Goal: Task Accomplishment & Management: Manage account settings

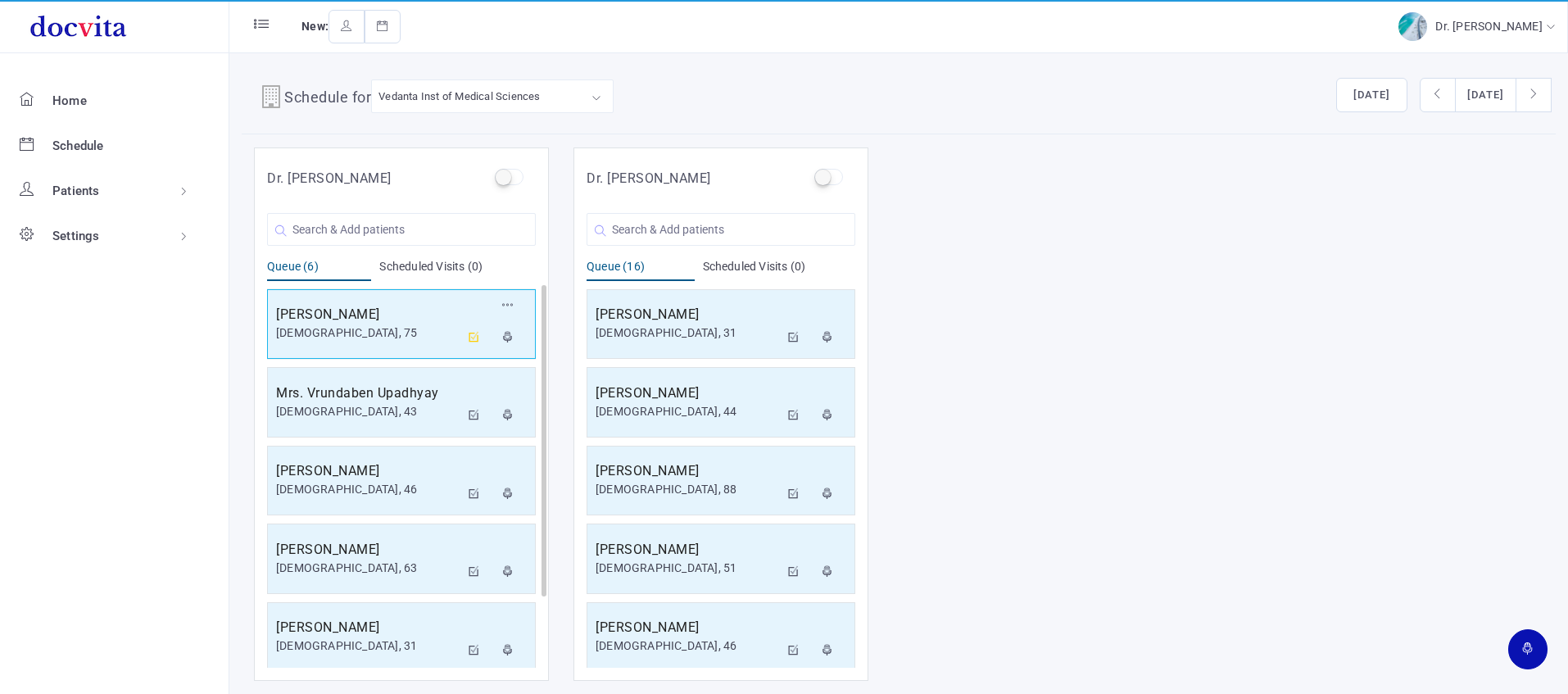
scroll to position [86, 0]
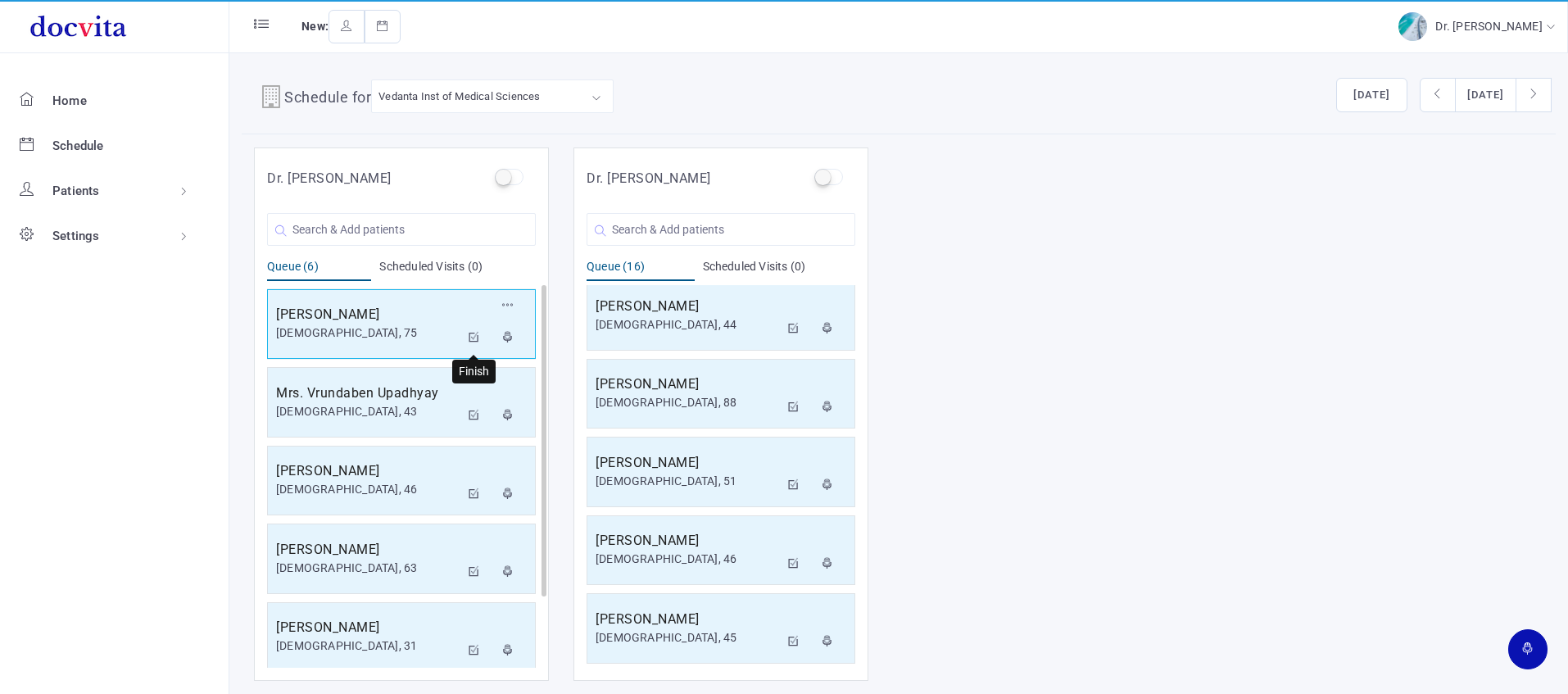
click at [471, 333] on icon at bounding box center [474, 336] width 11 height 10
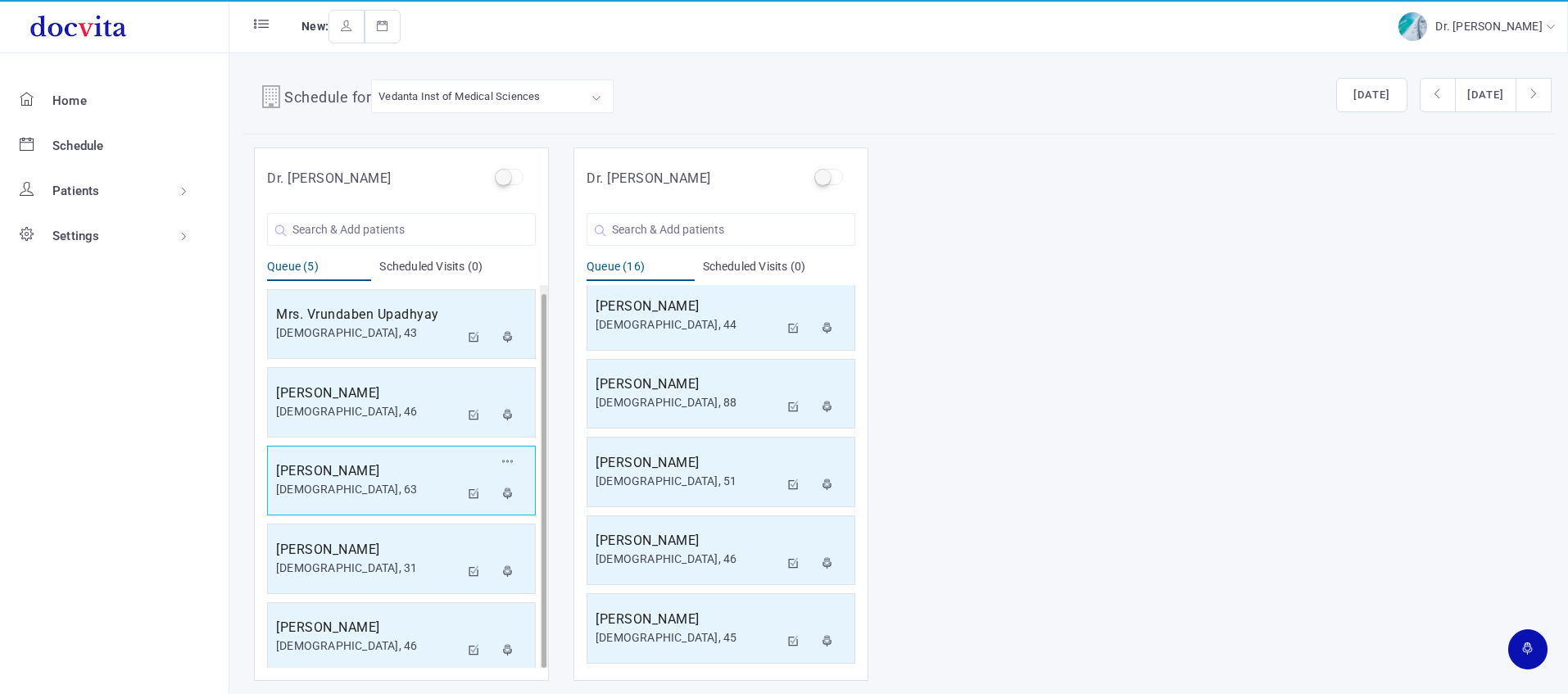
scroll to position [9, 0]
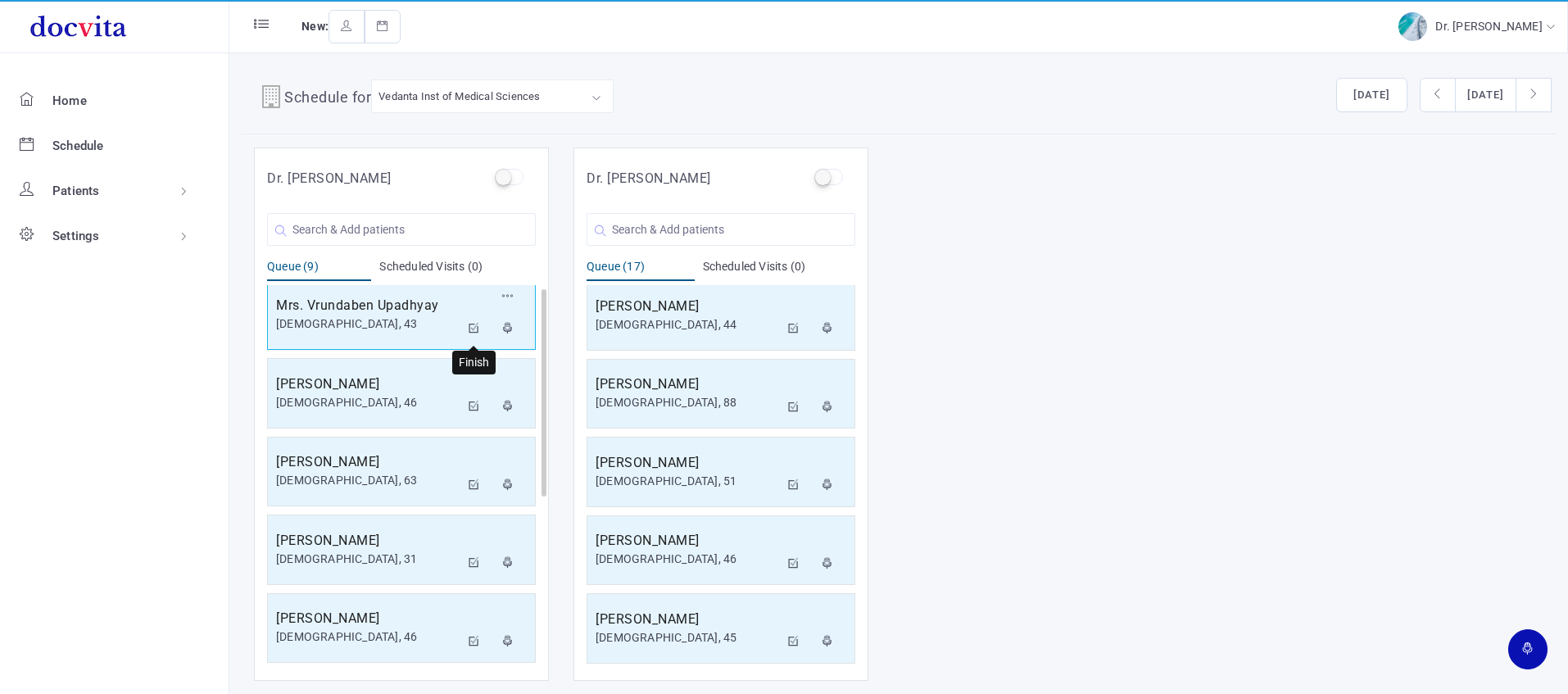
drag, startPoint x: 471, startPoint y: 329, endPoint x: 479, endPoint y: 316, distance: 15.3
click at [471, 328] on icon at bounding box center [474, 328] width 11 height 10
click at [476, 323] on icon at bounding box center [474, 328] width 11 height 10
click at [507, 172] on label at bounding box center [509, 177] width 29 height 16
click at [505, 172] on input "checkbox" at bounding box center [500, 174] width 10 height 10
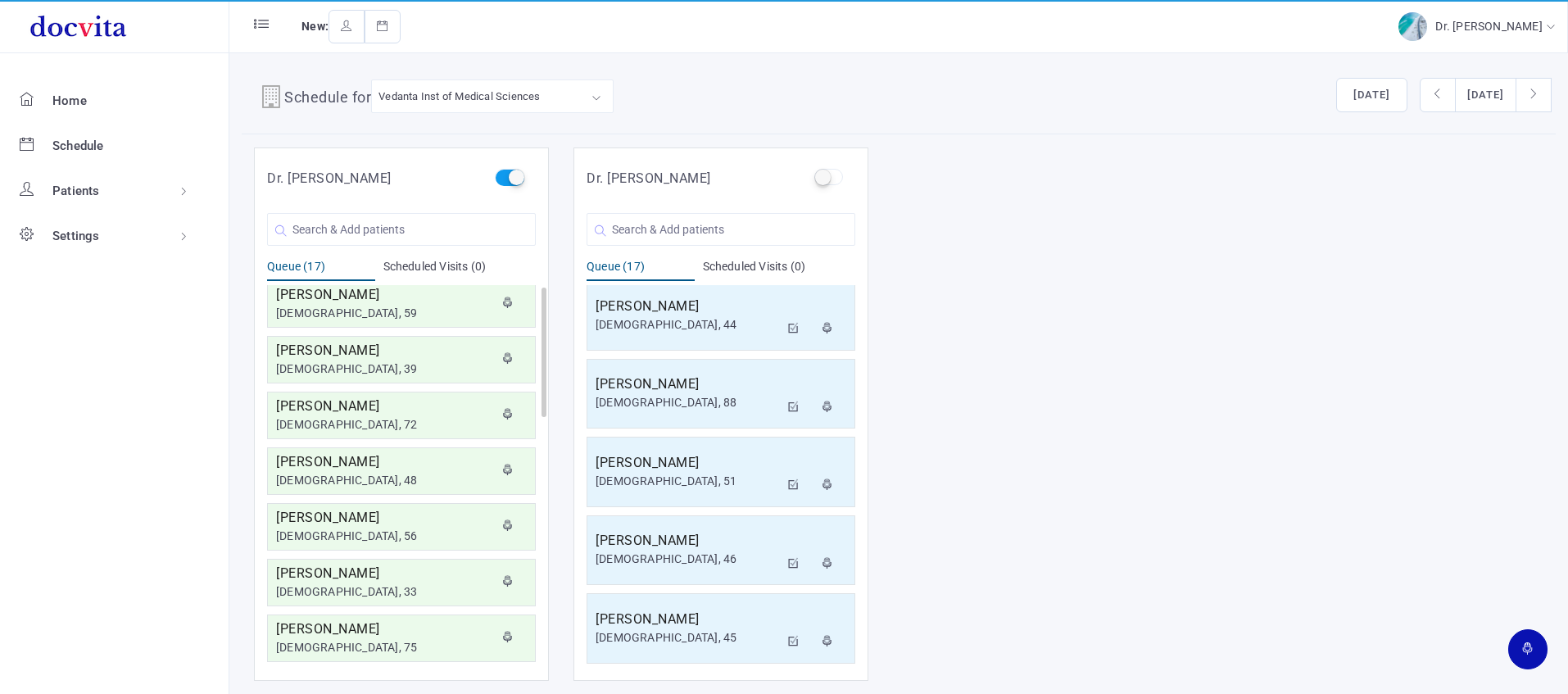
click at [516, 173] on label at bounding box center [509, 177] width 29 height 16
click at [505, 173] on input "checkbox" at bounding box center [500, 174] width 10 height 10
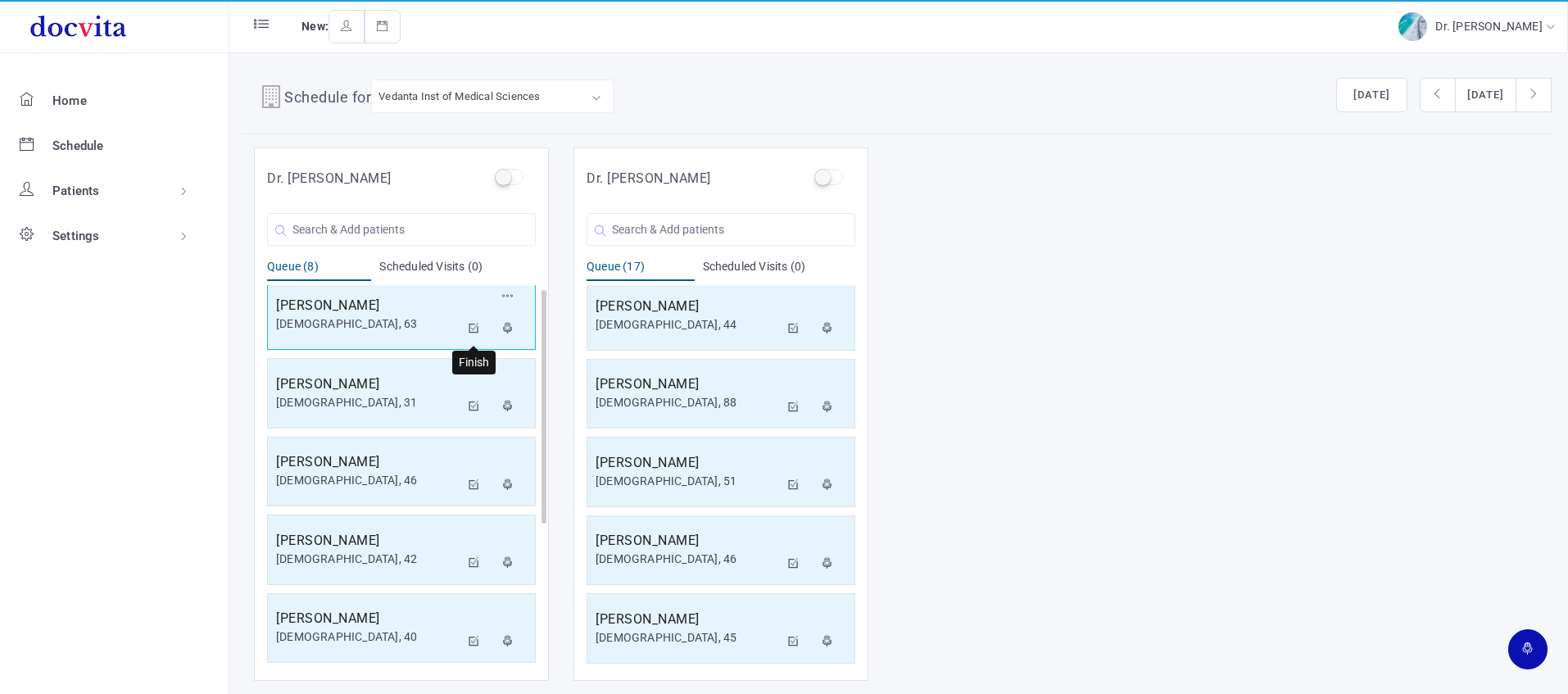
click at [475, 323] on icon at bounding box center [474, 328] width 11 height 10
click at [473, 326] on icon at bounding box center [474, 328] width 11 height 10
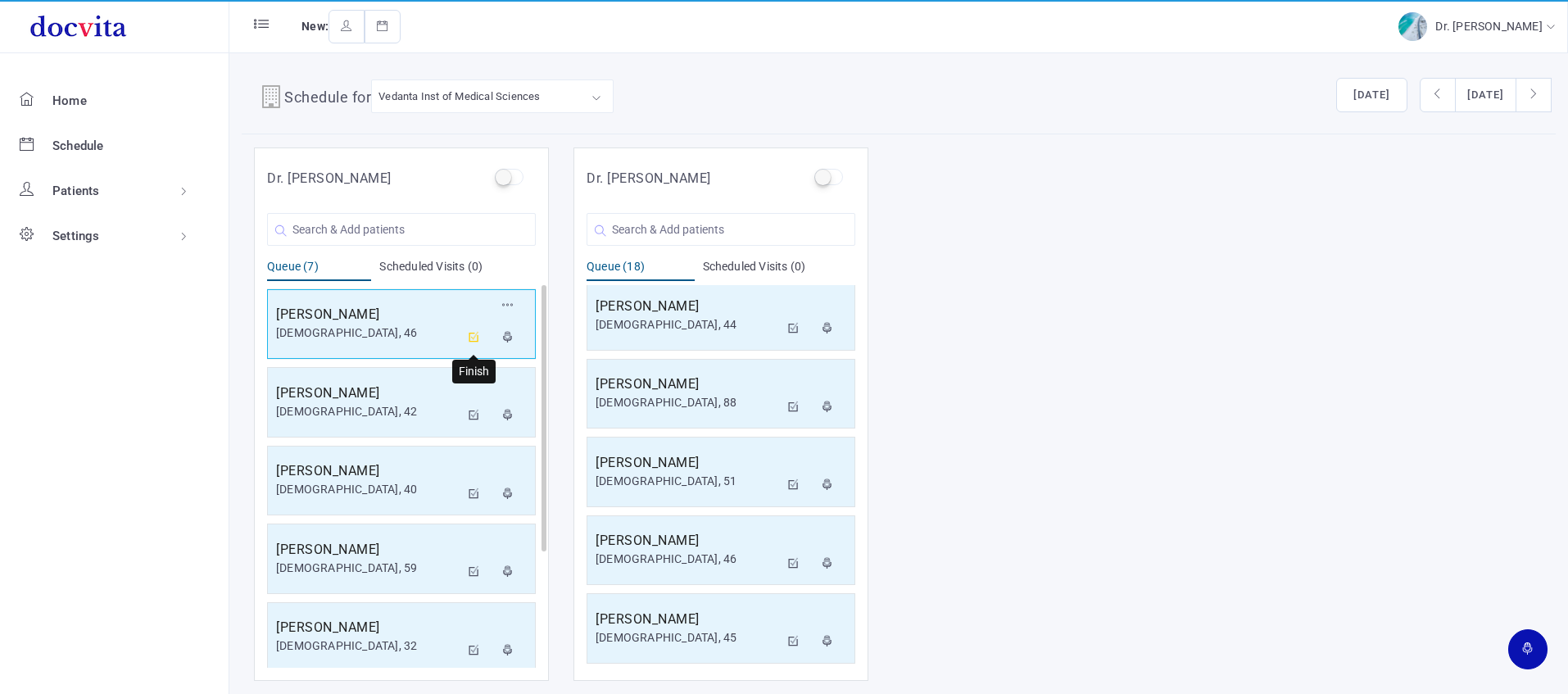
click at [474, 337] on icon at bounding box center [474, 336] width 11 height 10
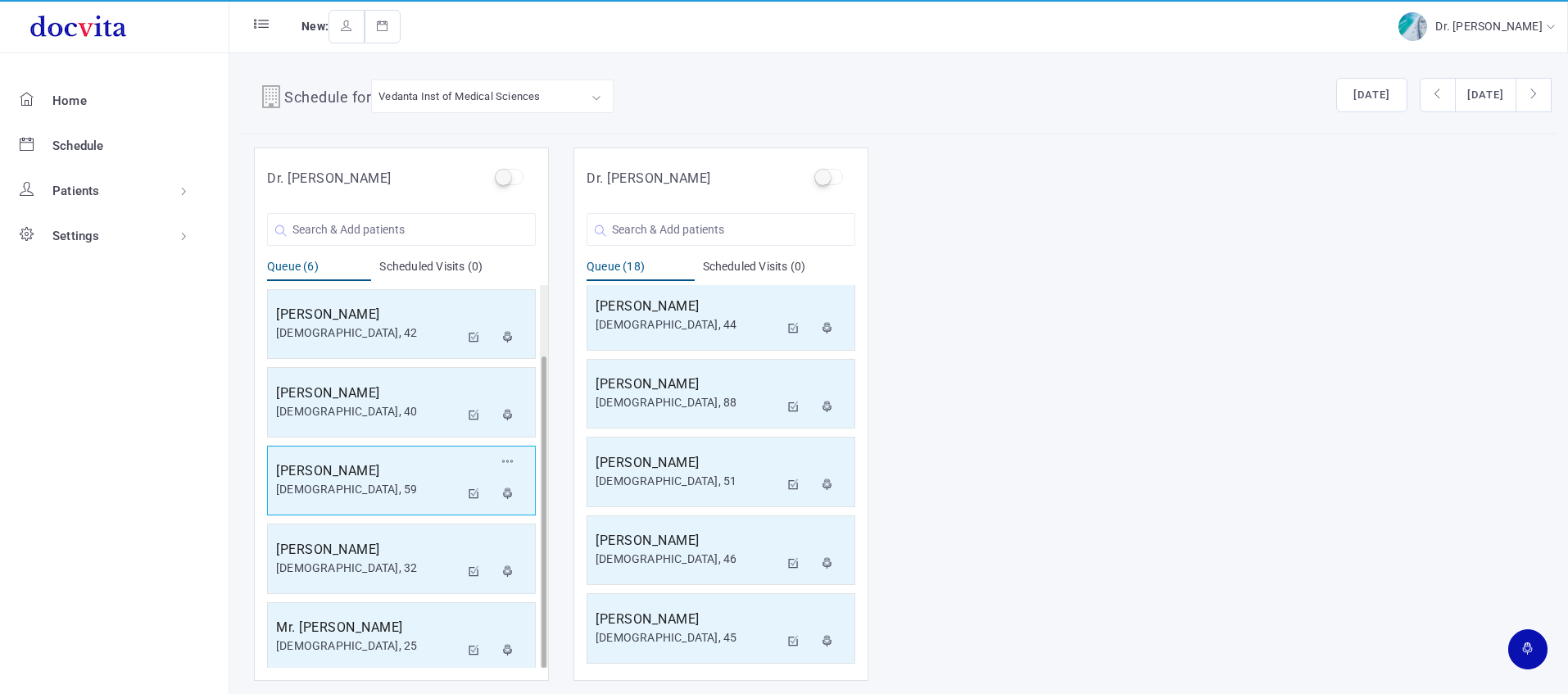
scroll to position [86, 0]
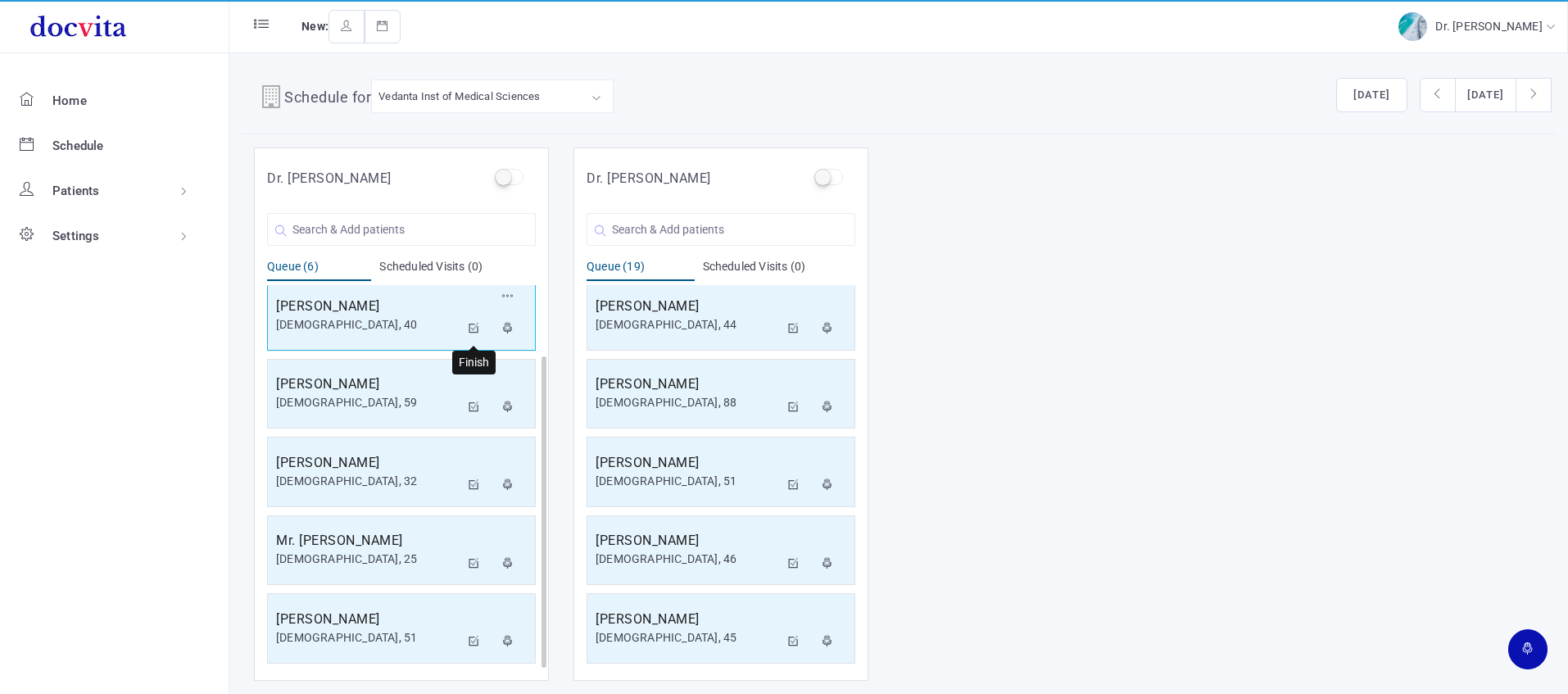
drag, startPoint x: 474, startPoint y: 328, endPoint x: 465, endPoint y: 330, distance: 9.2
click at [474, 328] on icon at bounding box center [474, 328] width 11 height 10
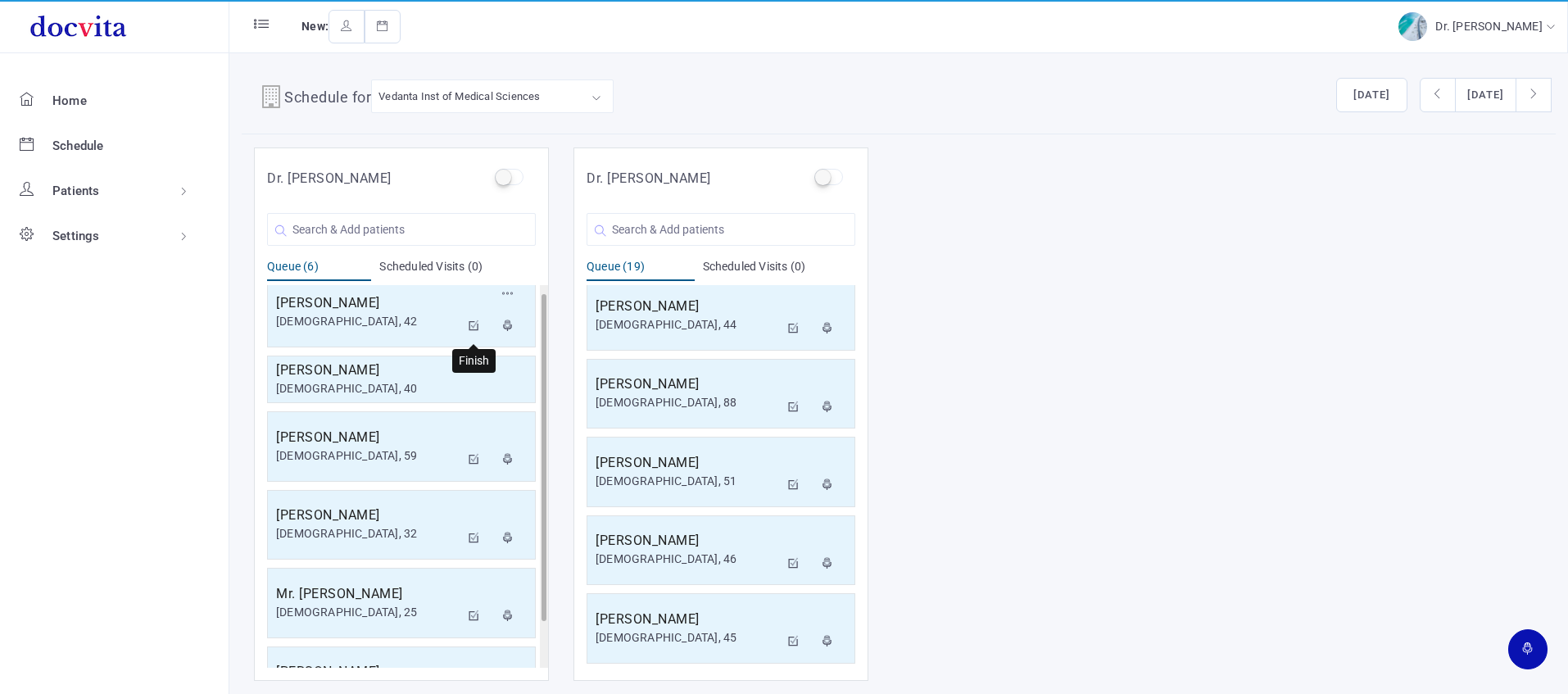
click at [474, 330] on icon at bounding box center [474, 325] width 11 height 10
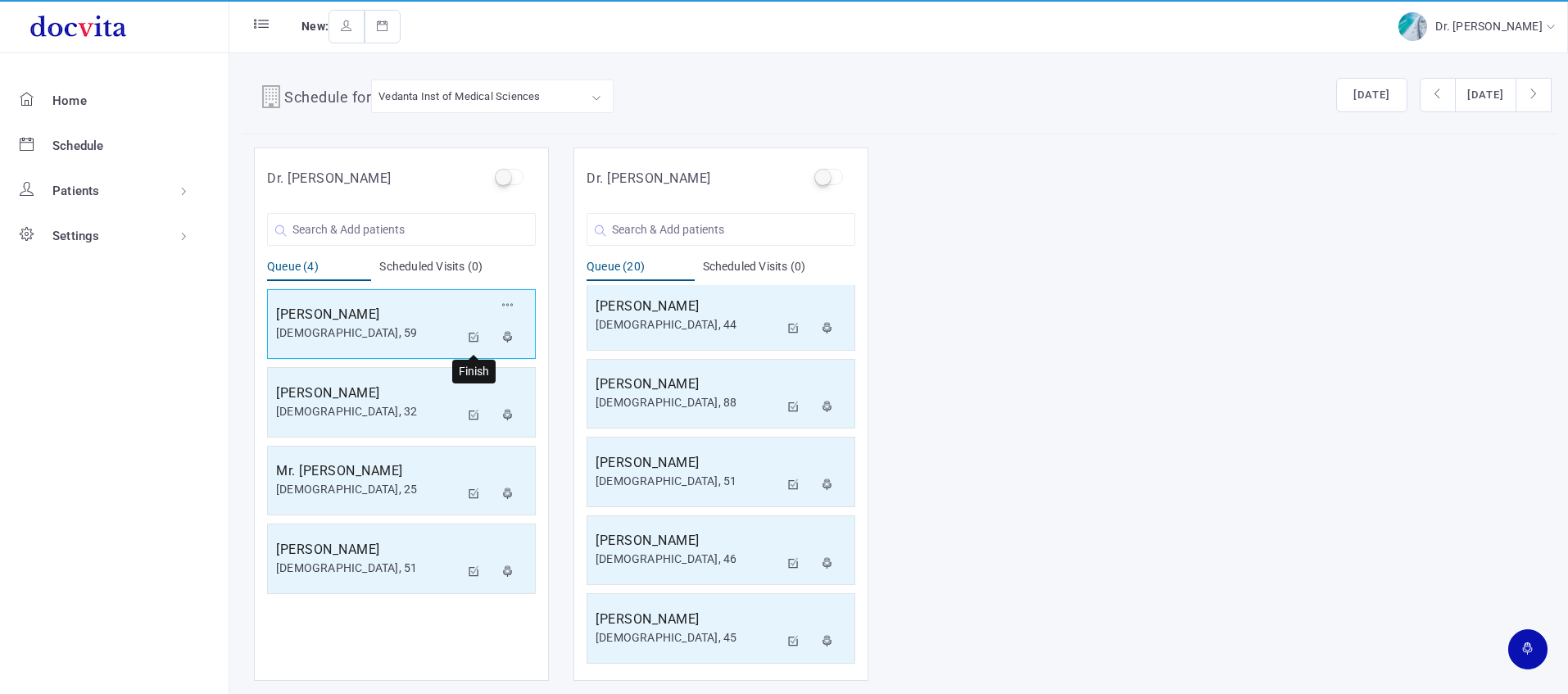
click at [474, 332] on icon at bounding box center [474, 336] width 11 height 10
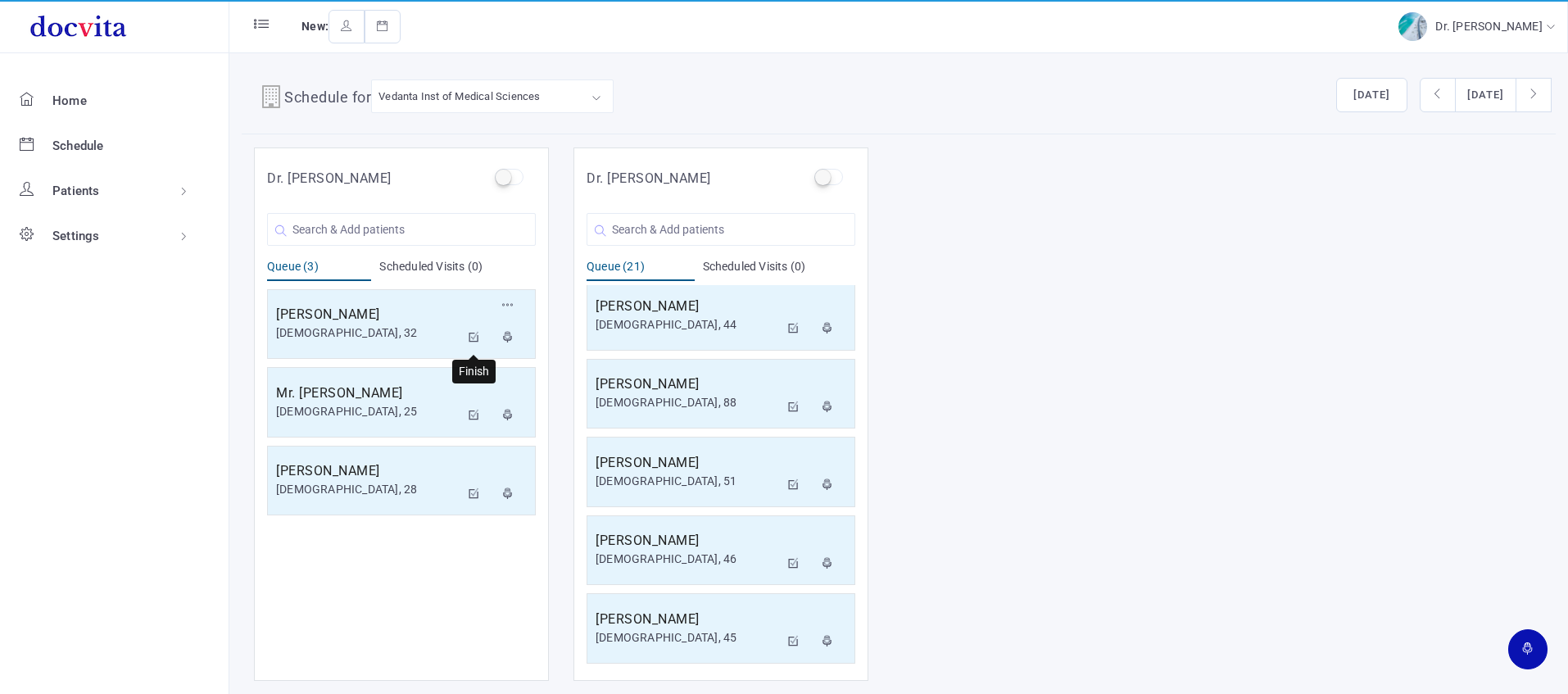
click at [471, 337] on icon at bounding box center [474, 336] width 11 height 10
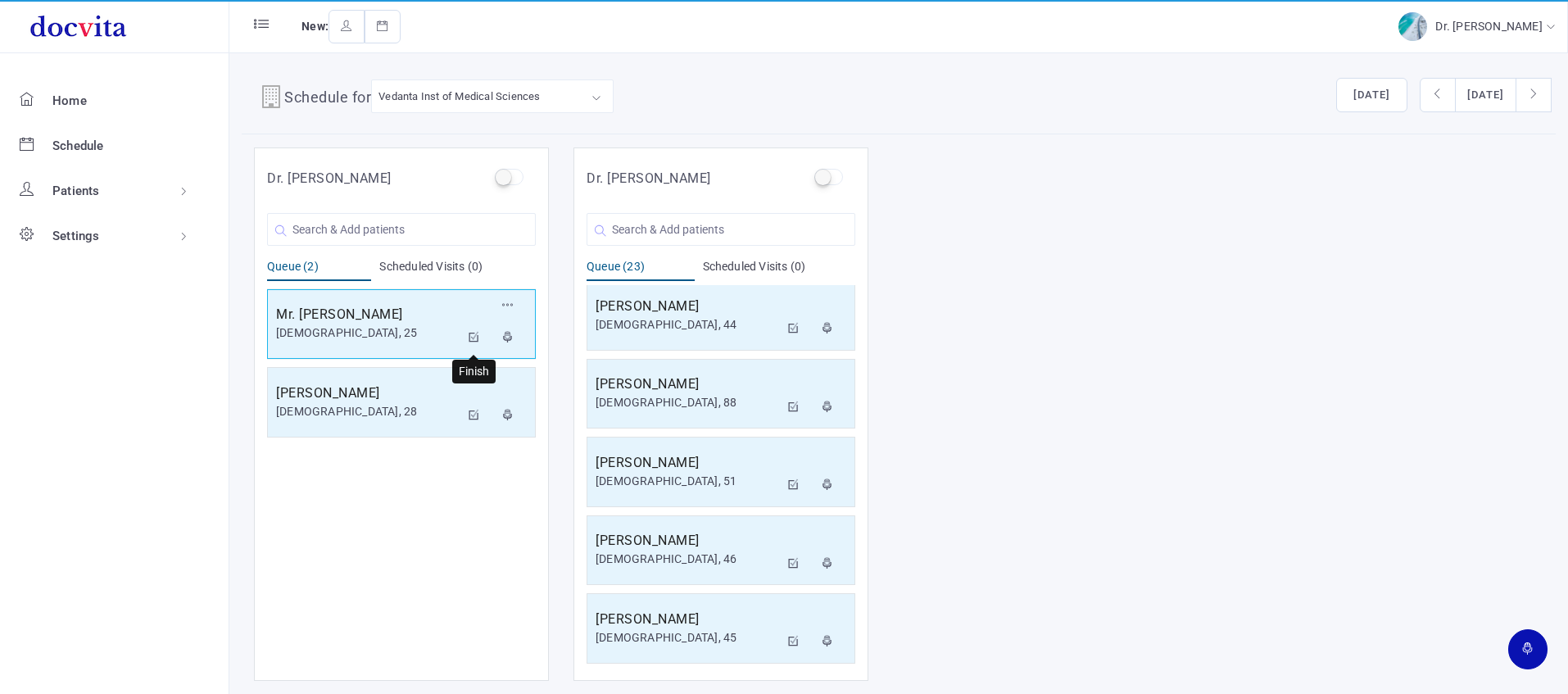
click at [471, 332] on icon at bounding box center [474, 336] width 11 height 10
drag, startPoint x: 476, startPoint y: 336, endPoint x: 482, endPoint y: 311, distance: 25.7
click at [475, 335] on icon at bounding box center [474, 336] width 11 height 10
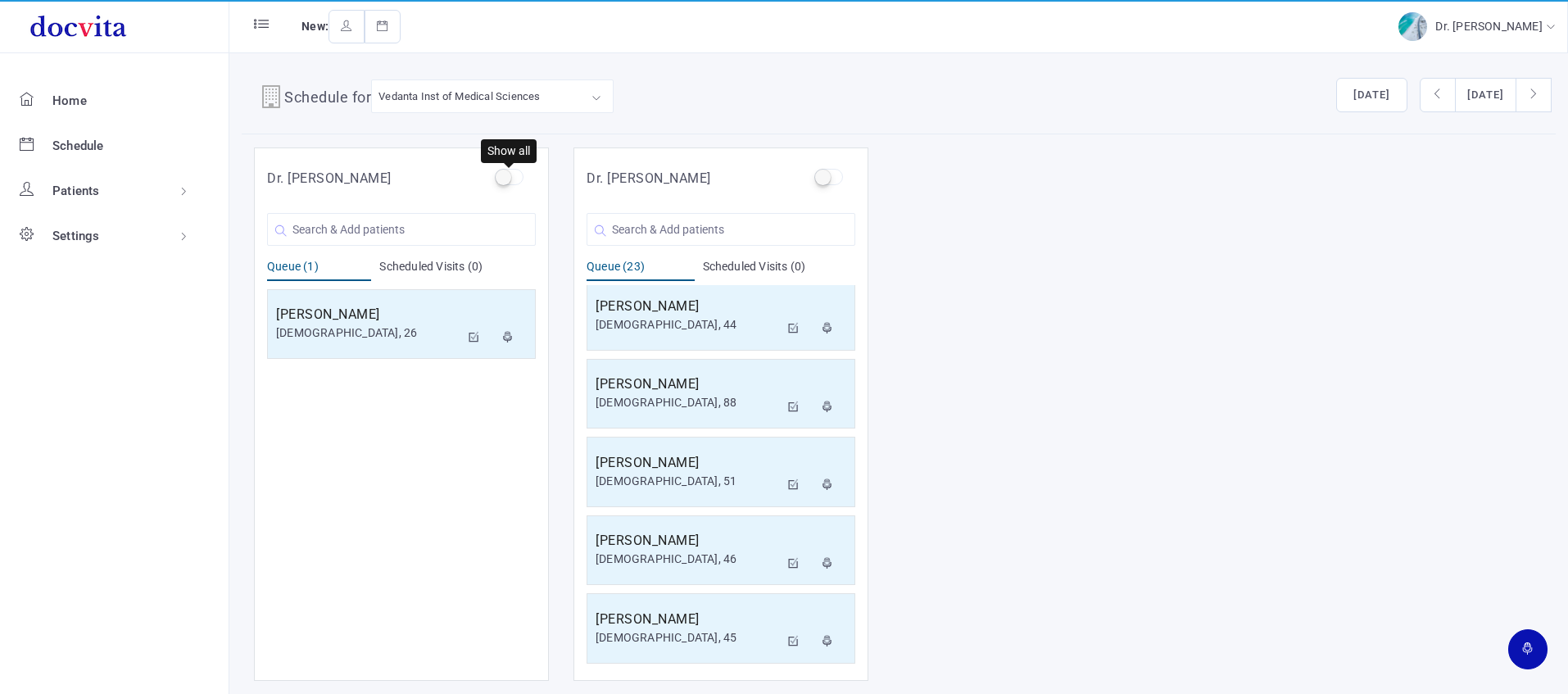
click at [508, 175] on label at bounding box center [509, 177] width 29 height 16
click at [505, 175] on input "checkbox" at bounding box center [500, 174] width 10 height 10
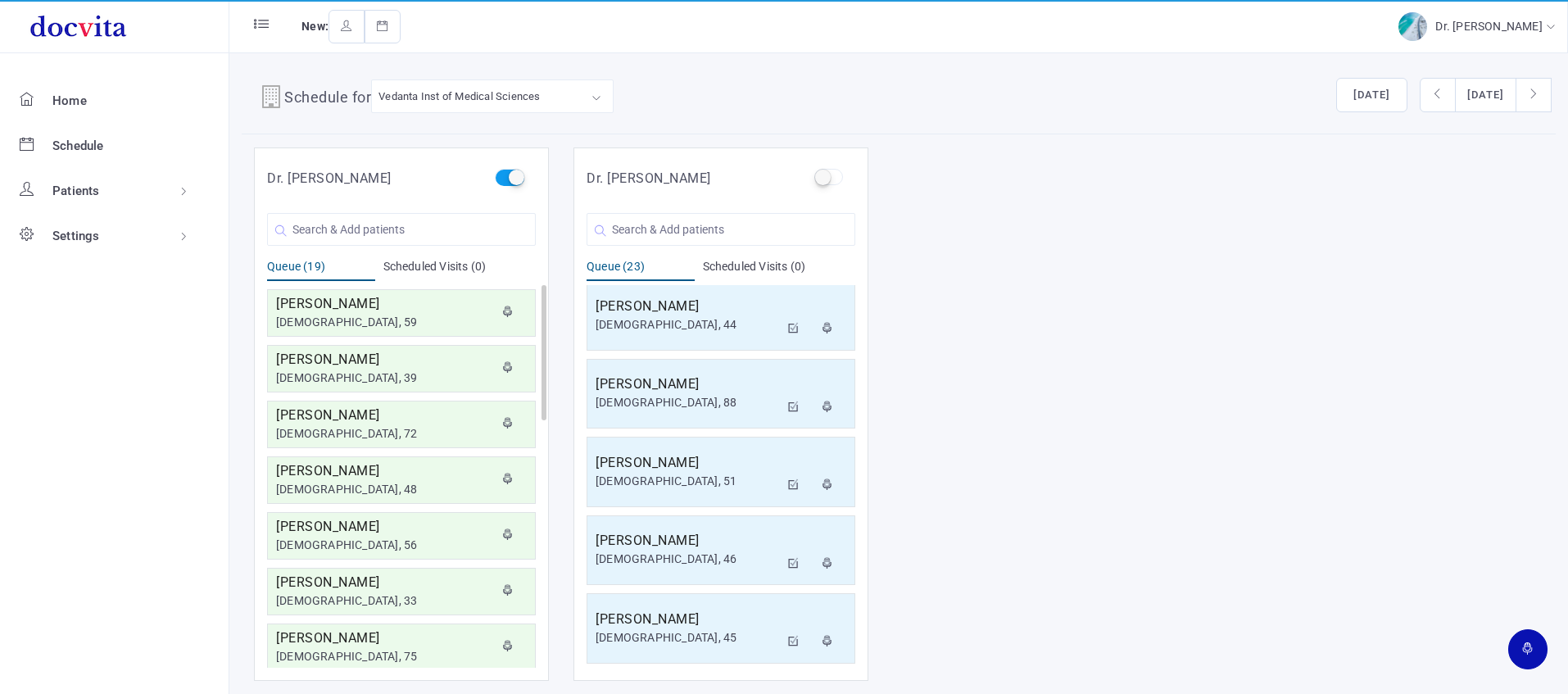
click at [516, 176] on label at bounding box center [509, 177] width 29 height 16
click at [505, 176] on input "checkbox" at bounding box center [500, 174] width 10 height 10
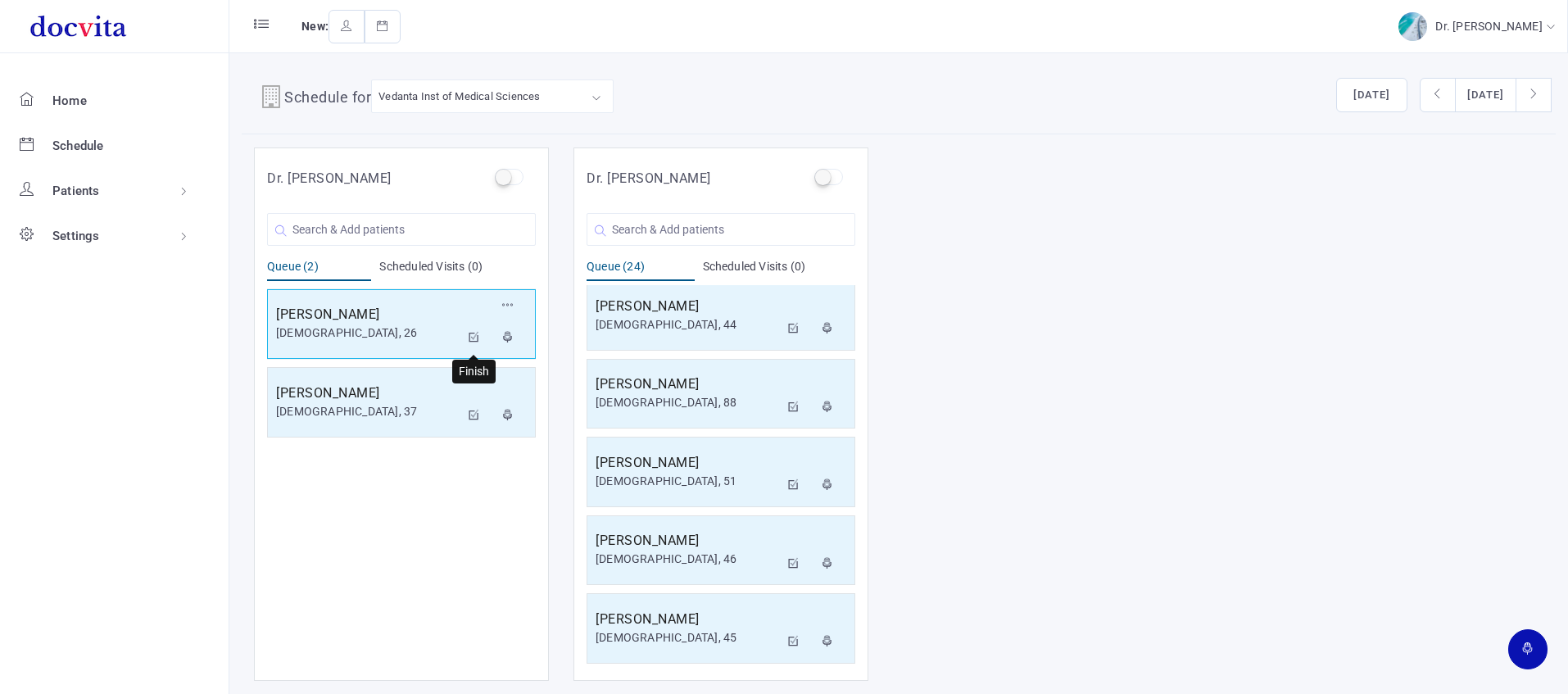
drag, startPoint x: 475, startPoint y: 331, endPoint x: 407, endPoint y: 288, distance: 80.5
click at [475, 332] on icon at bounding box center [474, 336] width 11 height 10
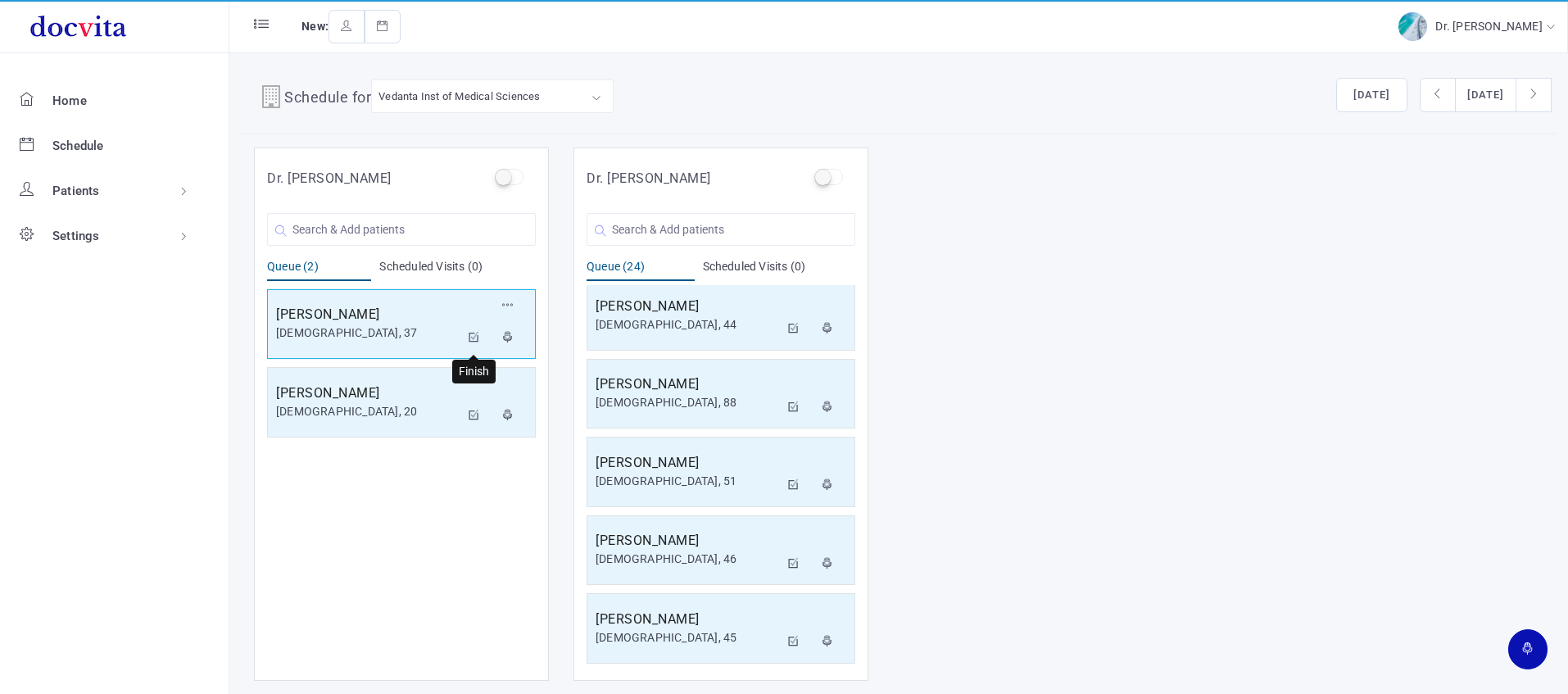
click at [479, 340] on icon at bounding box center [474, 336] width 11 height 10
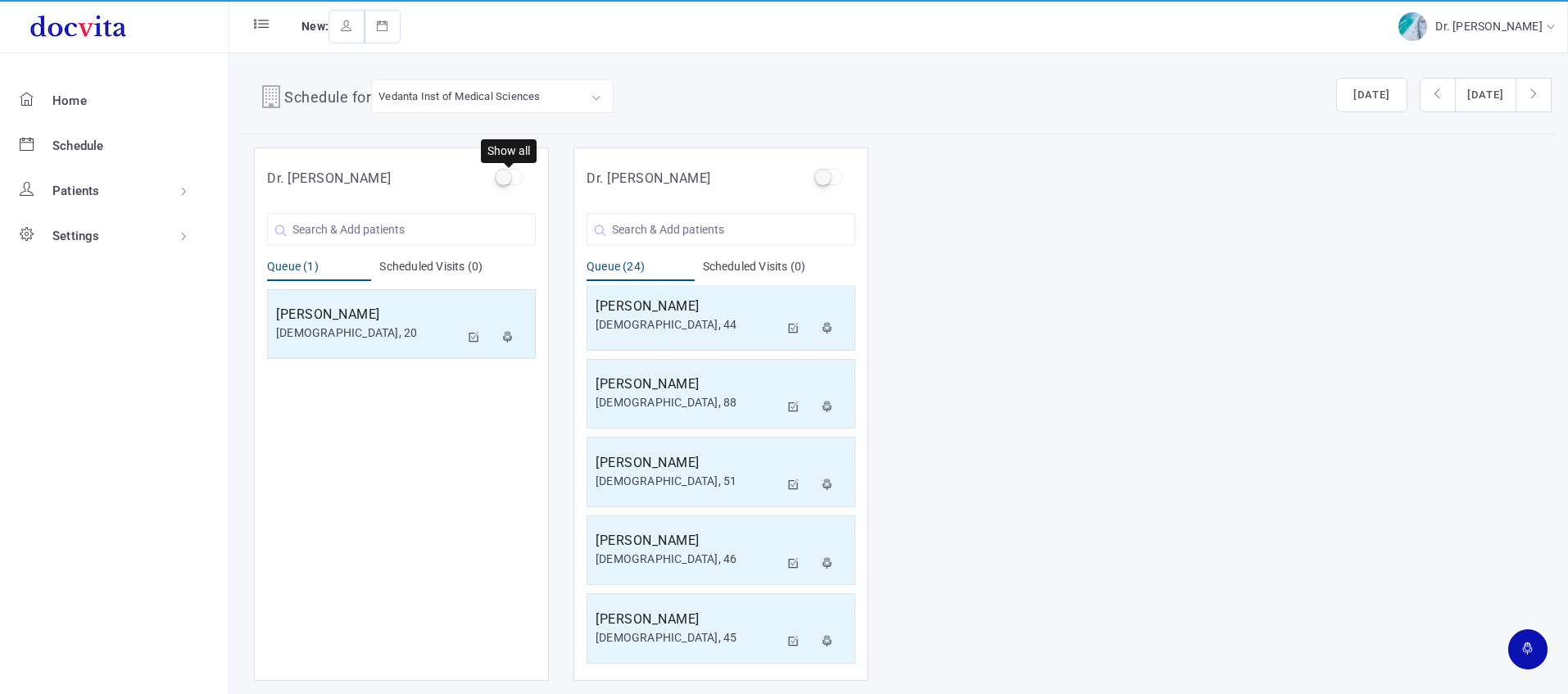
click at [509, 175] on label at bounding box center [509, 177] width 29 height 16
click at [505, 175] on input "checkbox" at bounding box center [500, 174] width 10 height 10
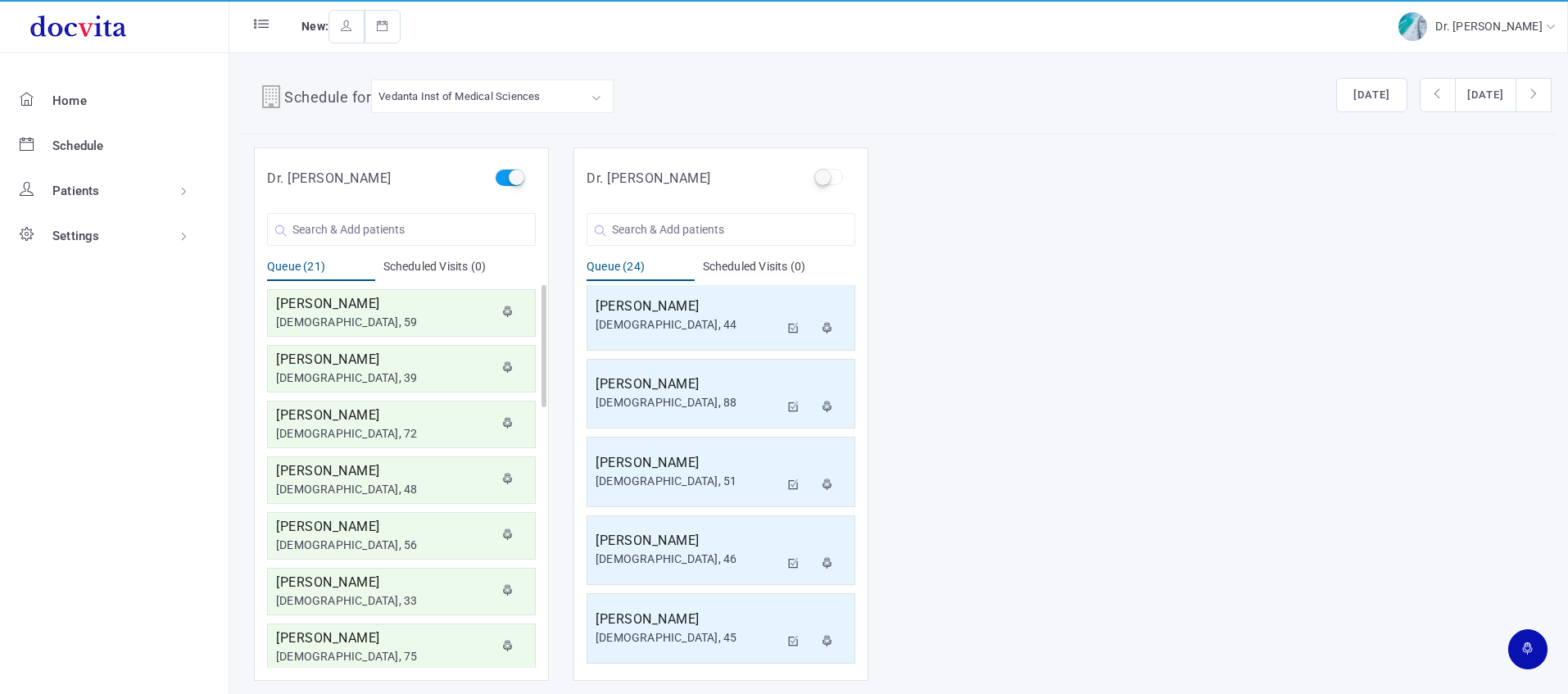
click at [516, 176] on label at bounding box center [509, 177] width 29 height 16
click at [505, 176] on input "checkbox" at bounding box center [500, 174] width 10 height 10
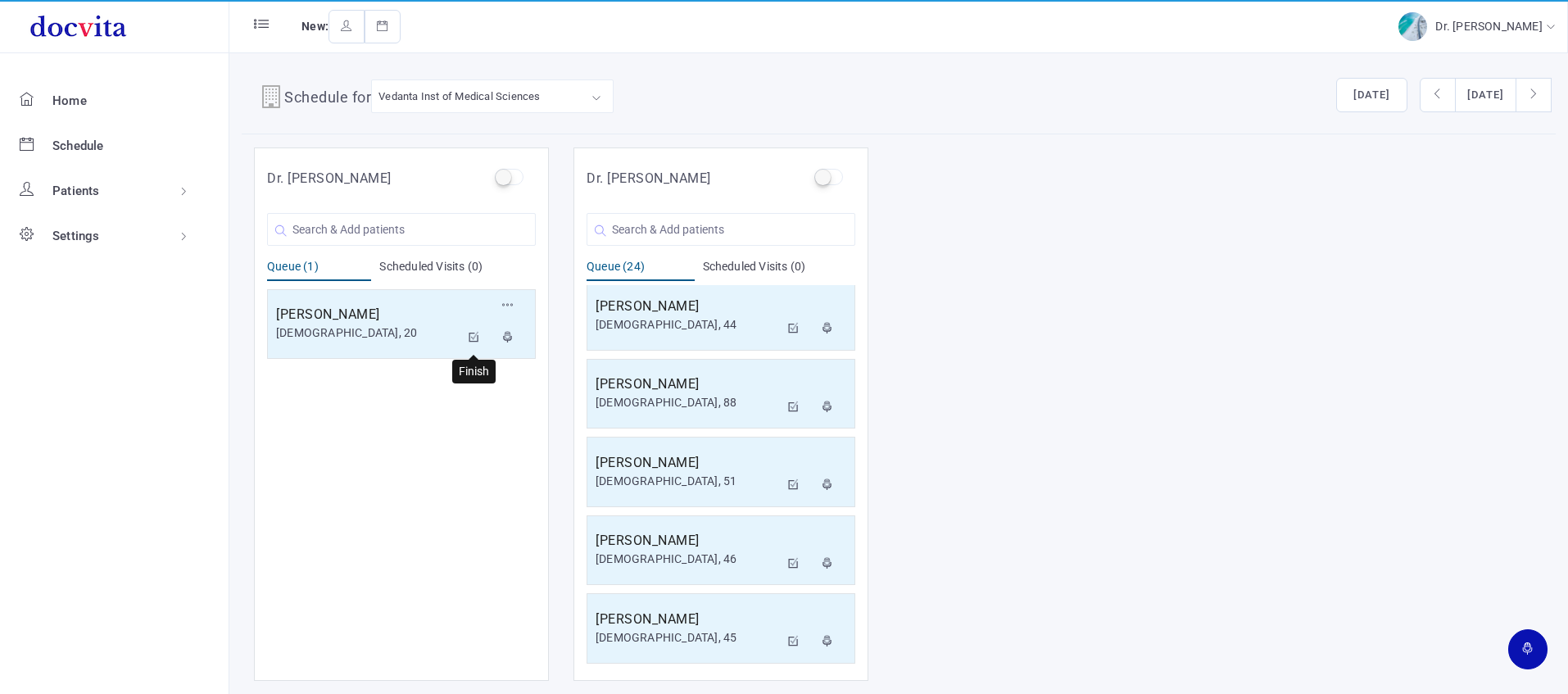
drag, startPoint x: 477, startPoint y: 336, endPoint x: 510, endPoint y: 259, distance: 83.8
click at [477, 336] on icon at bounding box center [474, 336] width 11 height 10
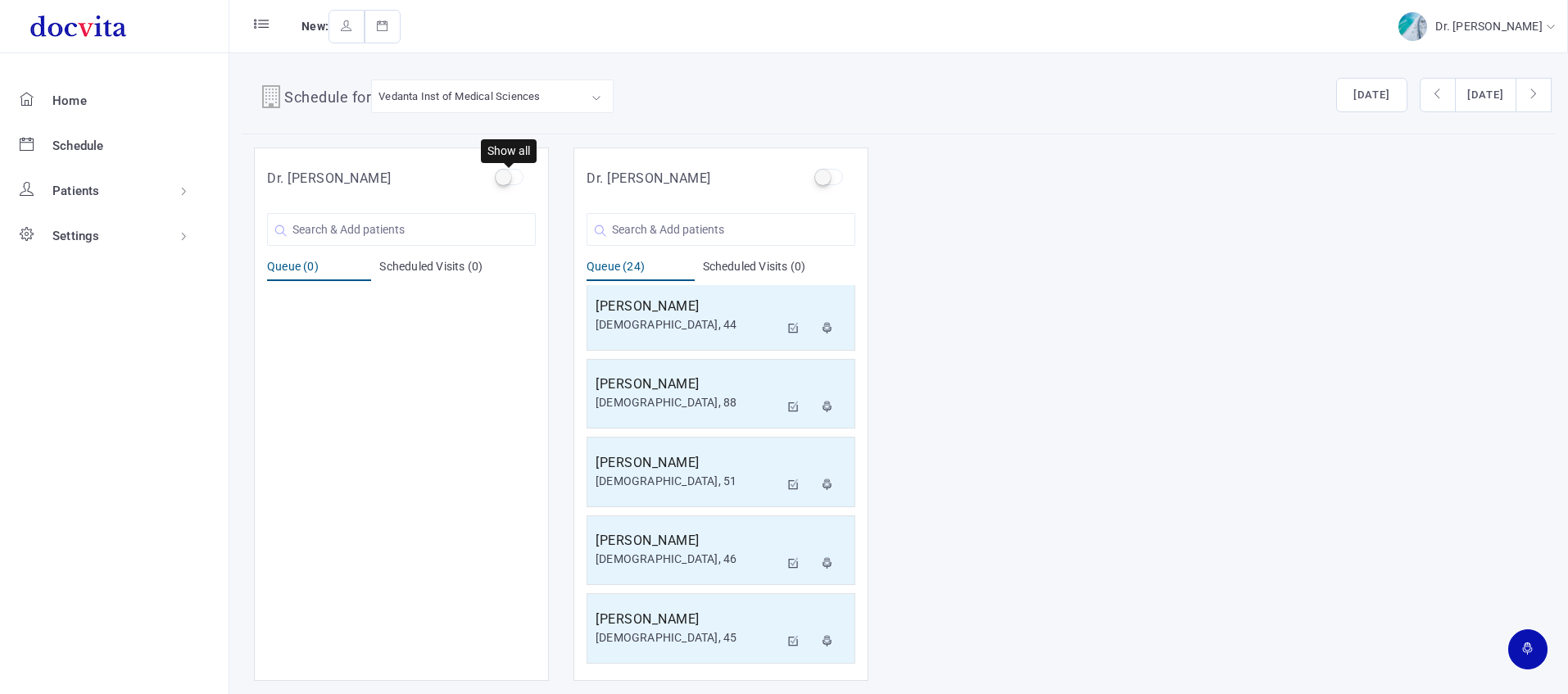
click at [510, 174] on label at bounding box center [509, 177] width 29 height 16
click at [505, 174] on input "checkbox" at bounding box center [500, 174] width 10 height 10
checkbox input "true"
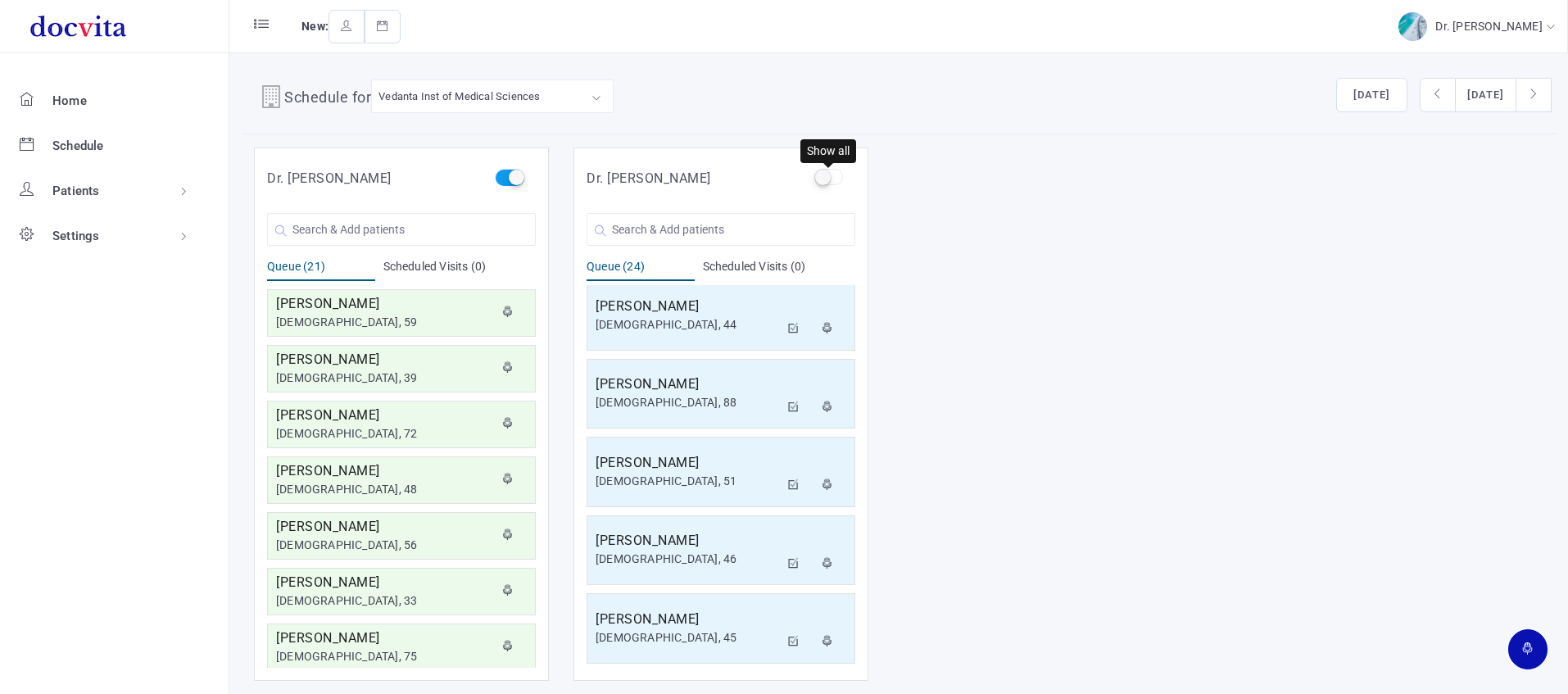
click at [823, 176] on label at bounding box center [829, 177] width 29 height 16
click at [823, 176] on input "checkbox" at bounding box center [819, 174] width 10 height 10
checkbox input "true"
